Goal: Information Seeking & Learning: Learn about a topic

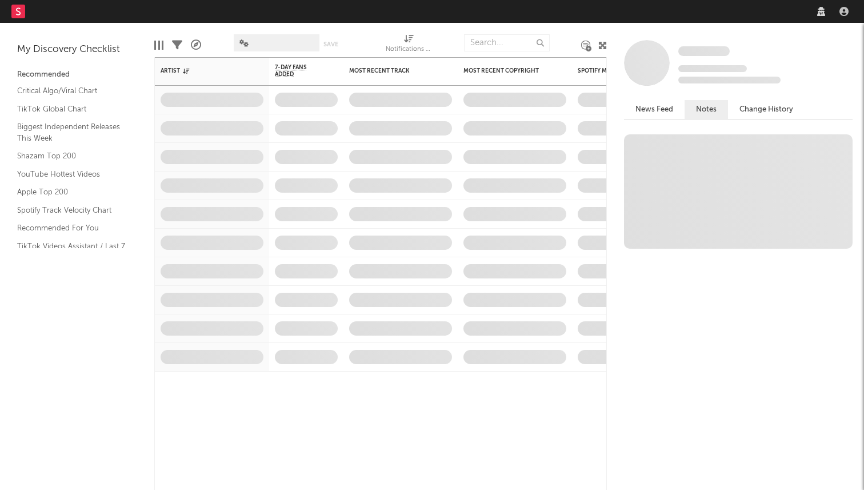
click at [724, 3] on nav "Dashboard Discovery Assistant Charts Leads" at bounding box center [432, 11] width 864 height 23
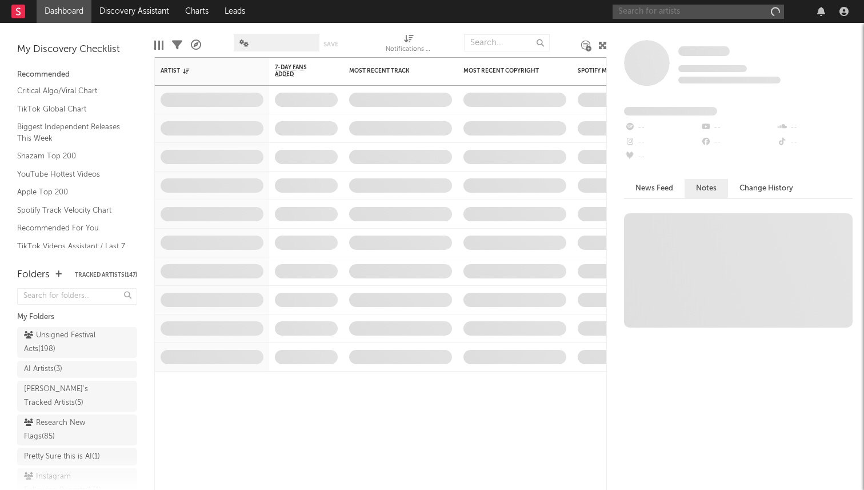
click at [694, 9] on input "text" at bounding box center [698, 12] width 171 height 14
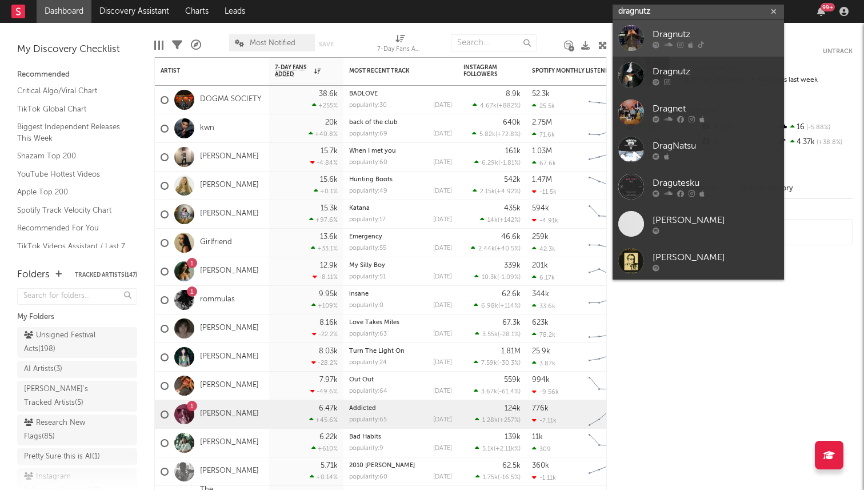
type input "dragnutz"
click at [704, 39] on div "Dragnutz" at bounding box center [716, 34] width 126 height 14
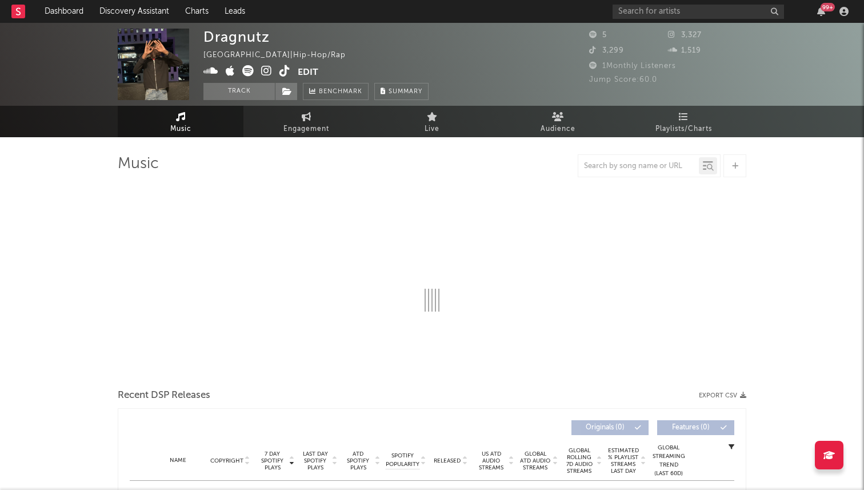
select select "6m"
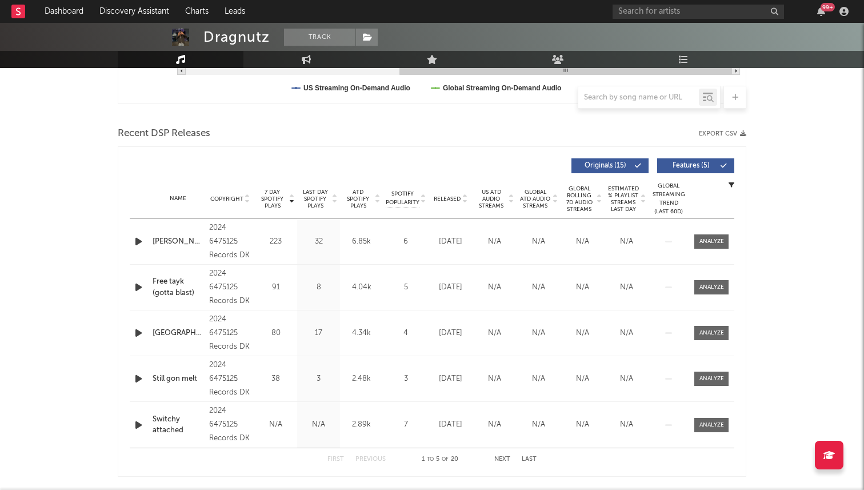
scroll to position [365, 0]
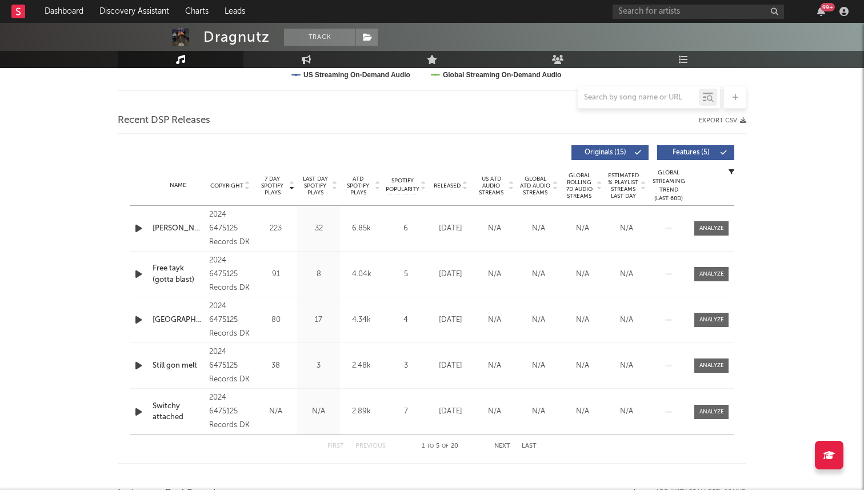
click at [276, 187] on span "7 Day Spotify Plays" at bounding box center [272, 185] width 30 height 21
click at [277, 185] on span "7 Day Spotify Plays" at bounding box center [272, 185] width 30 height 21
click at [326, 183] on span "Last Day Spotify Plays" at bounding box center [315, 185] width 30 height 21
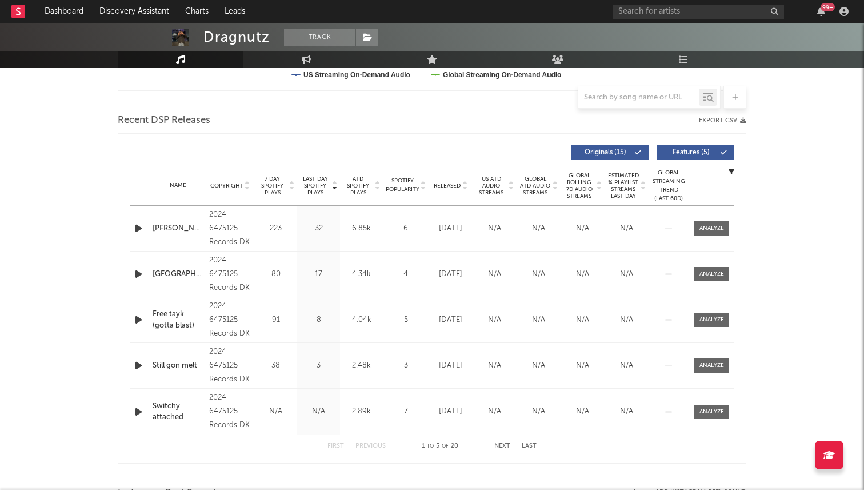
click at [499, 446] on button "Next" at bounding box center [502, 446] width 16 height 6
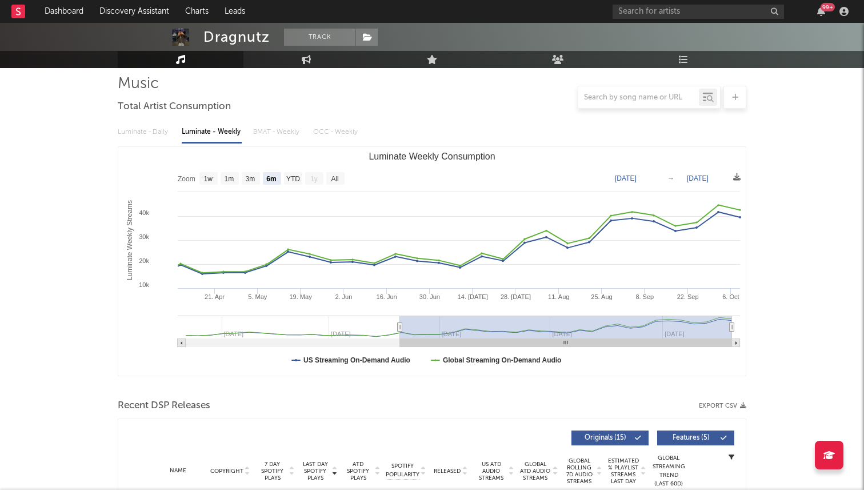
scroll to position [0, 0]
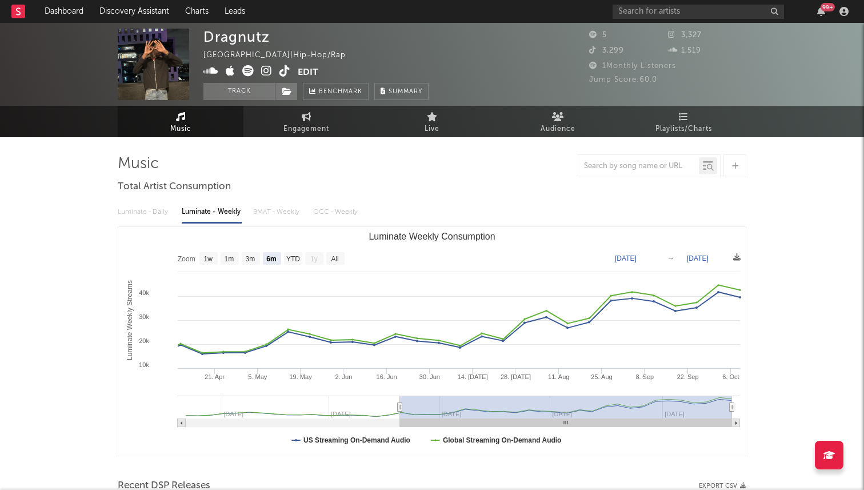
click at [250, 74] on icon at bounding box center [247, 70] width 11 height 11
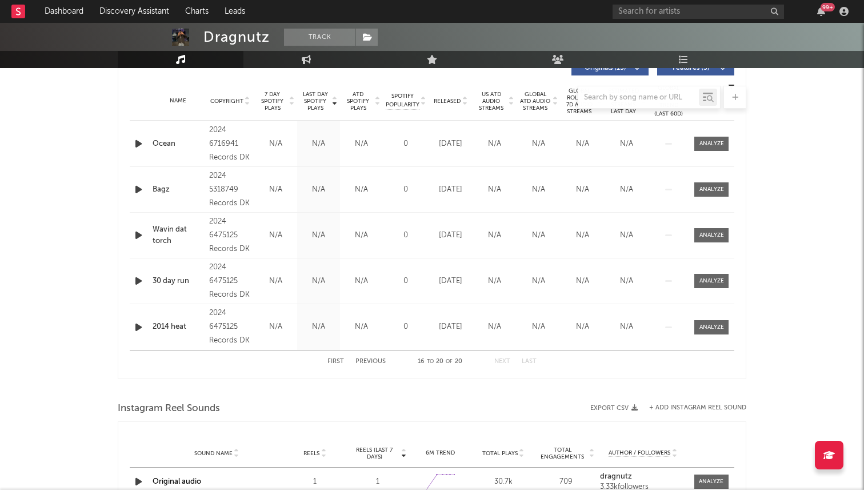
scroll to position [447, 0]
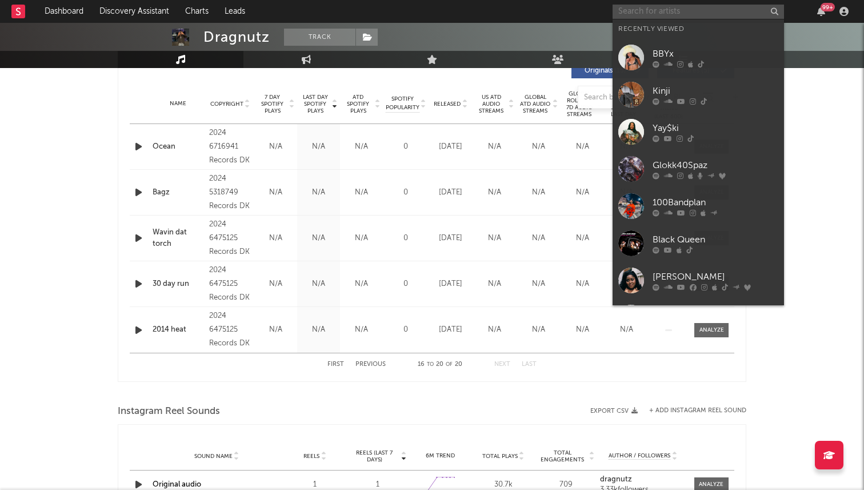
click at [641, 9] on input "text" at bounding box center [698, 12] width 171 height 14
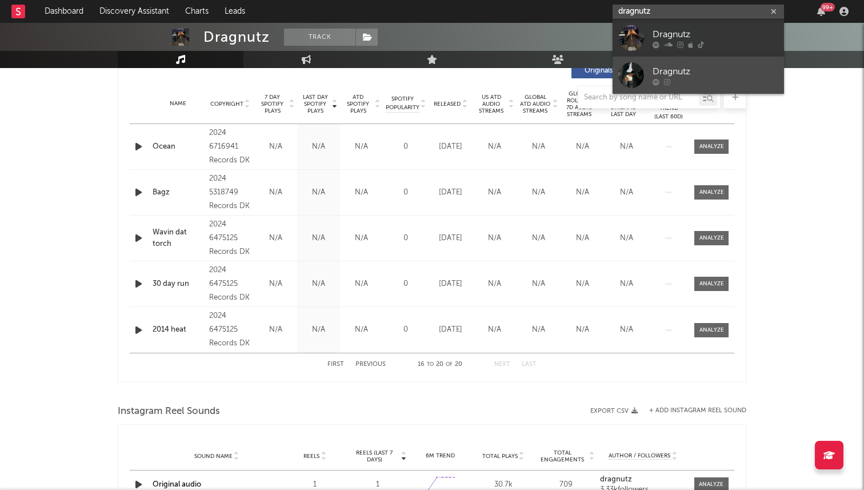
type input "dragnutz"
click at [632, 71] on div at bounding box center [631, 75] width 26 height 26
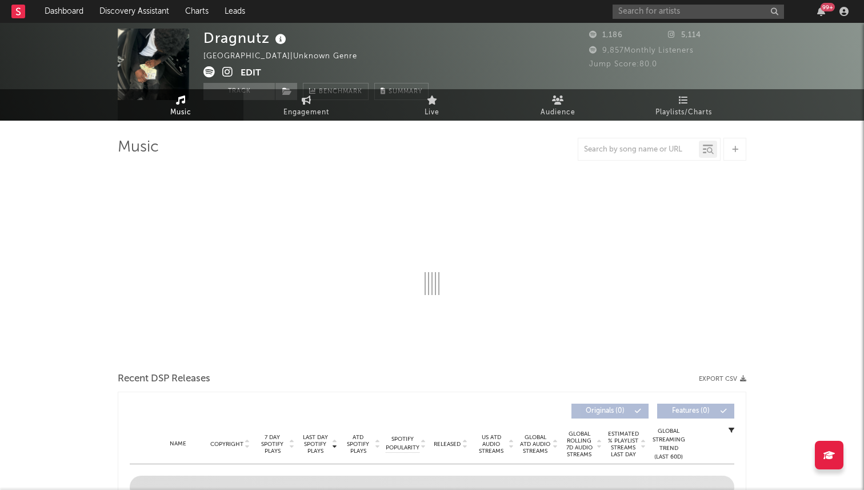
select select "1w"
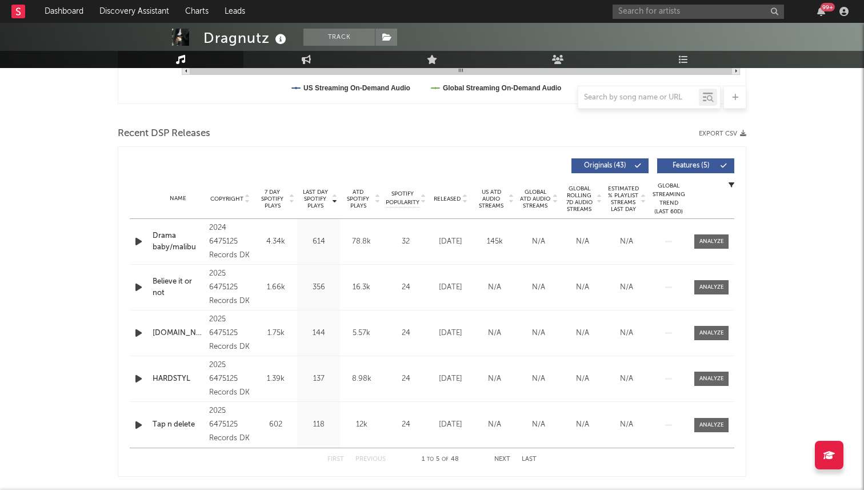
scroll to position [428, 0]
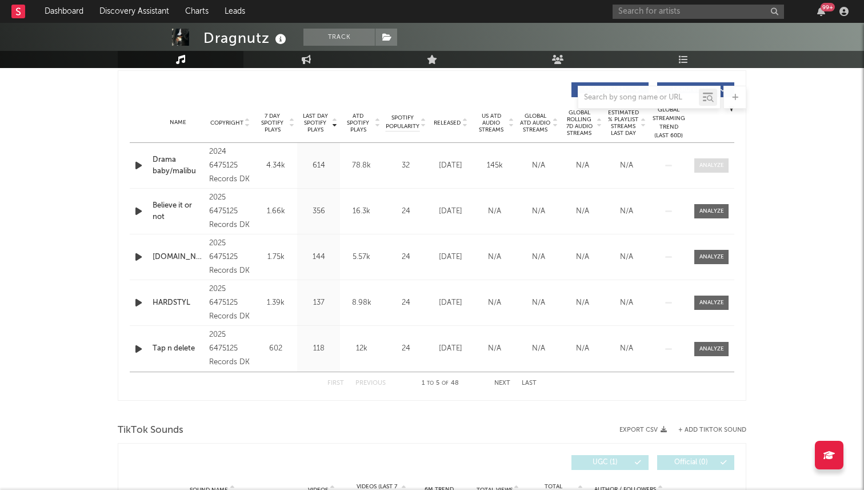
click at [708, 163] on div at bounding box center [712, 165] width 25 height 9
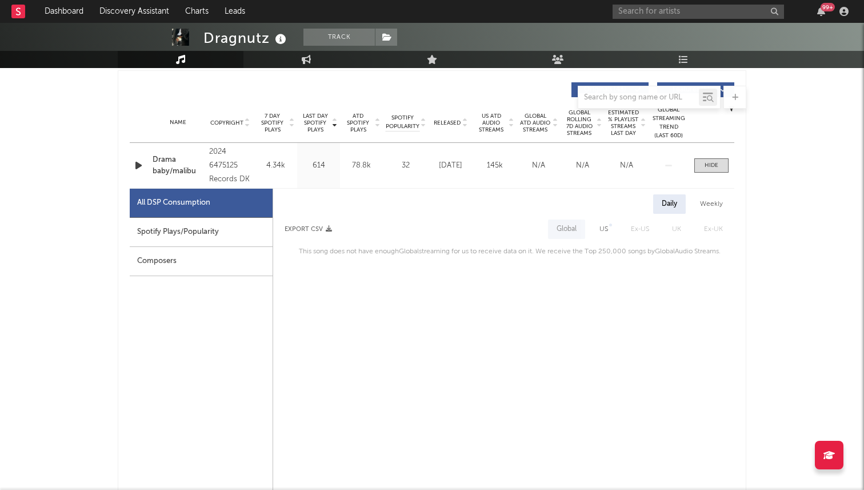
click at [609, 231] on div "US" at bounding box center [604, 228] width 26 height 19
select select "1w"
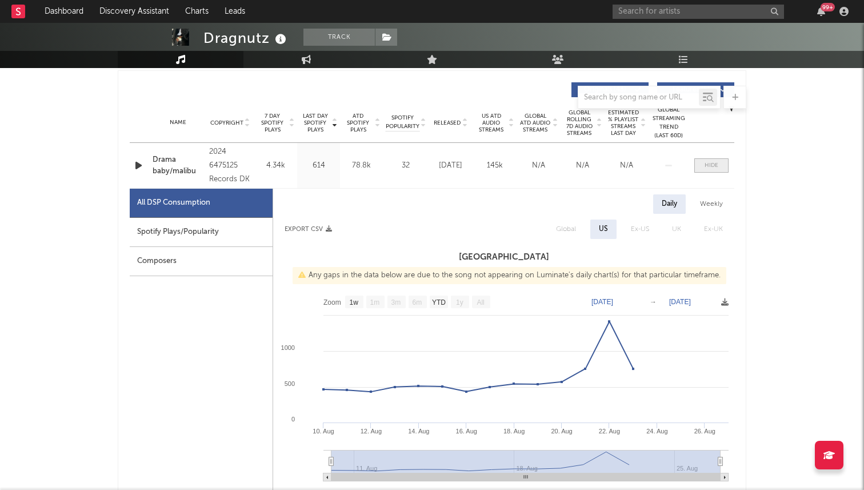
click at [711, 167] on div at bounding box center [712, 165] width 14 height 9
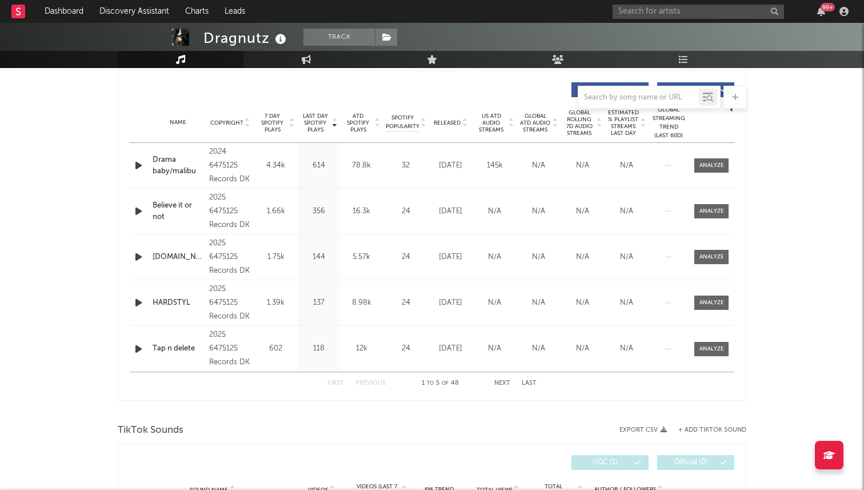
click at [167, 169] on div "Drama baby/malibu" at bounding box center [178, 165] width 51 height 22
click at [613, 21] on div "99 +" at bounding box center [733, 11] width 240 height 23
click at [622, 14] on input "text" at bounding box center [698, 12] width 171 height 14
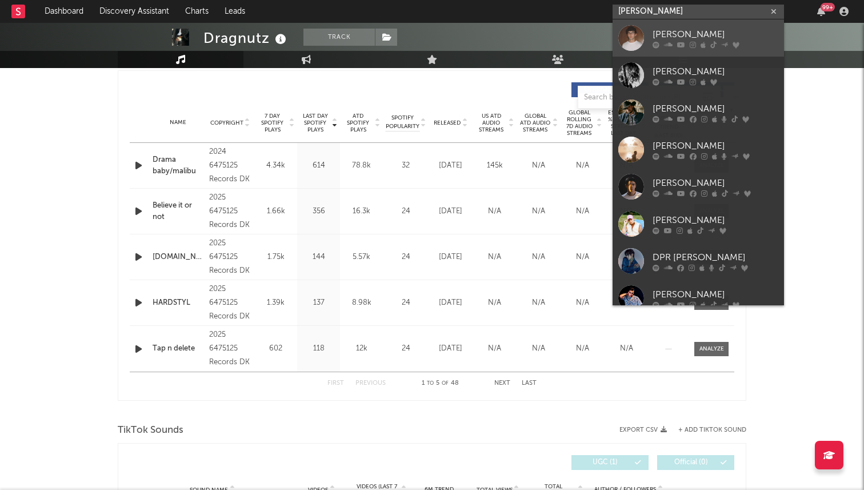
type input "[PERSON_NAME]"
click at [646, 27] on link "[PERSON_NAME]" at bounding box center [698, 37] width 171 height 37
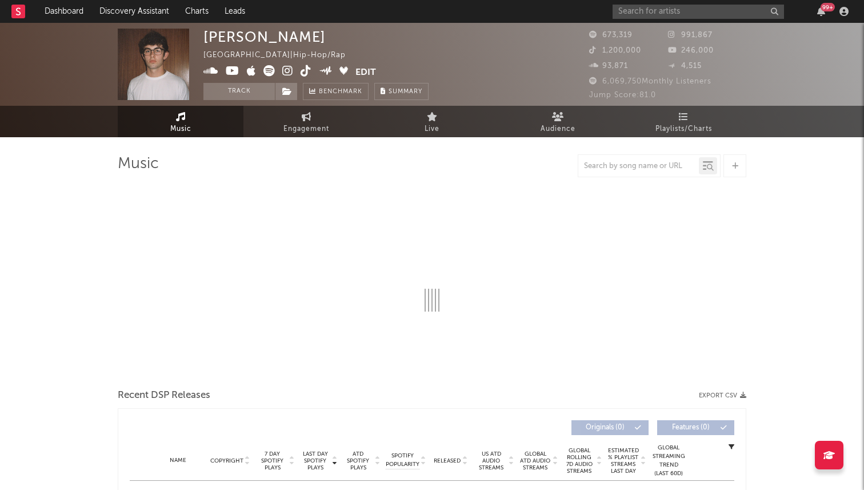
select select "6m"
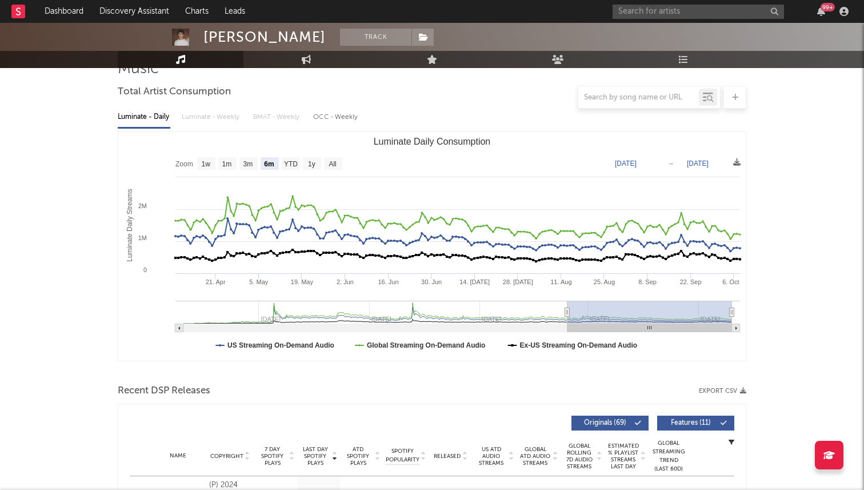
scroll to position [69, 0]
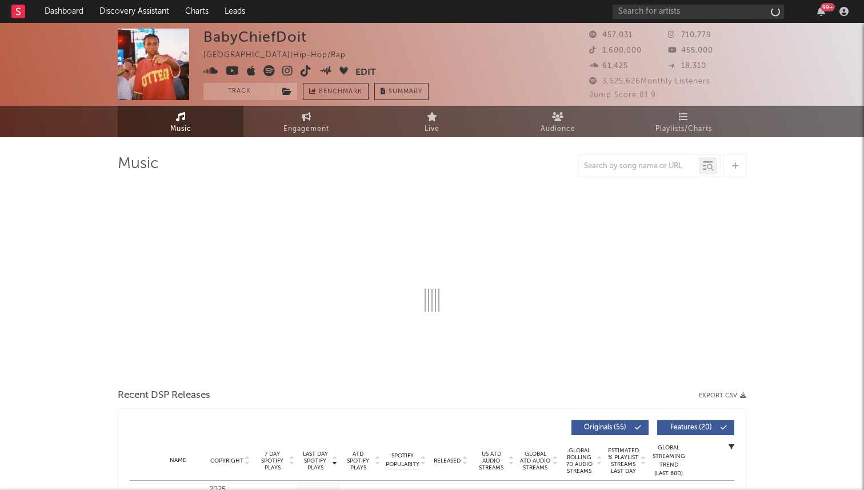
select select "6m"
